Goal: Navigation & Orientation: Find specific page/section

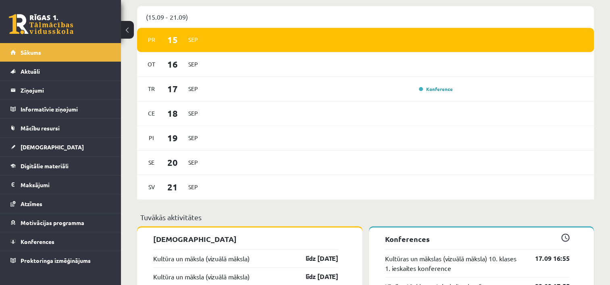
scroll to position [532, 0]
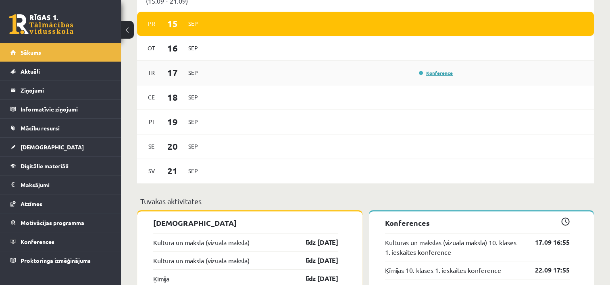
click at [420, 74] on link "Konference" at bounding box center [436, 73] width 34 height 6
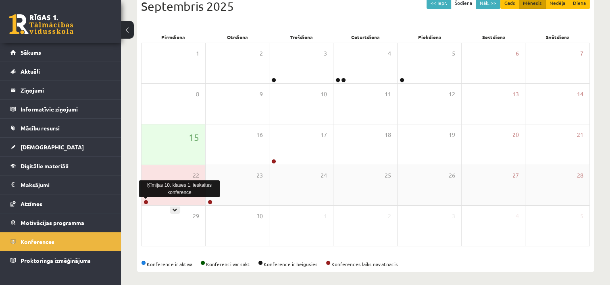
scroll to position [99, 0]
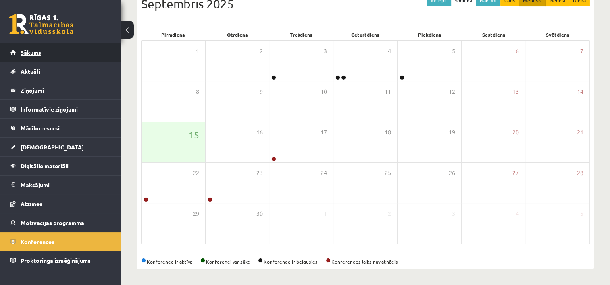
click at [32, 58] on link "Sākums" at bounding box center [60, 52] width 100 height 19
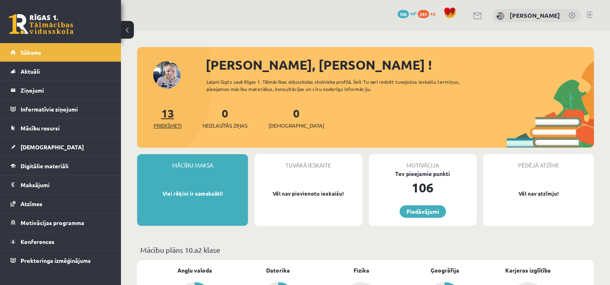
click at [164, 122] on span "Priekšmeti" at bounding box center [168, 126] width 28 height 8
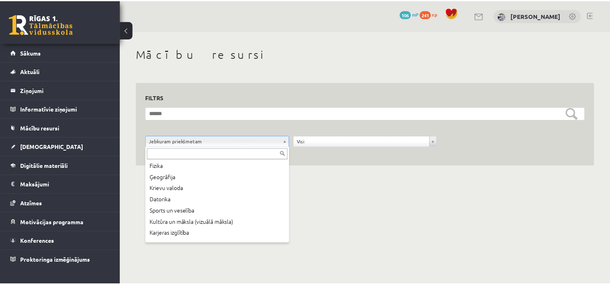
scroll to position [77, 0]
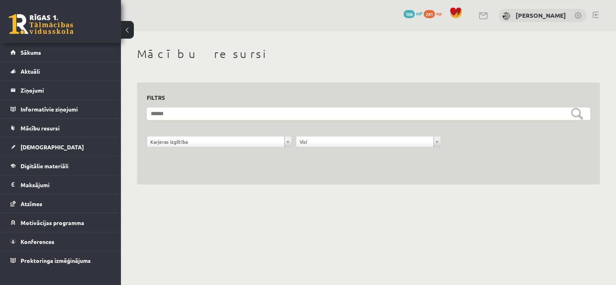
click at [399, 221] on body "0 Dāvanas 106 mP 241 xp Kristīne Vītola Sākums Aktuāli Kā mācīties eSKOLĀ Konta…" at bounding box center [308, 142] width 616 height 285
click at [40, 45] on link "Sākums" at bounding box center [60, 52] width 100 height 19
